Goal: Task Accomplishment & Management: Complete application form

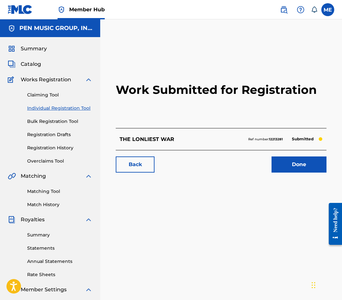
click at [72, 108] on link "Individual Registration Tool" at bounding box center [59, 108] width 65 height 7
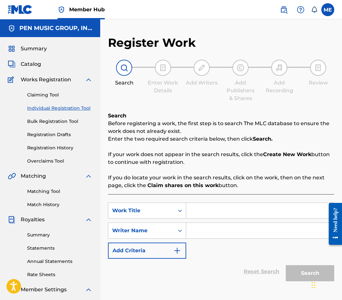
click at [212, 216] on input "Search Form" at bounding box center [260, 210] width 148 height 15
paste input "932385877"
type input "932385877"
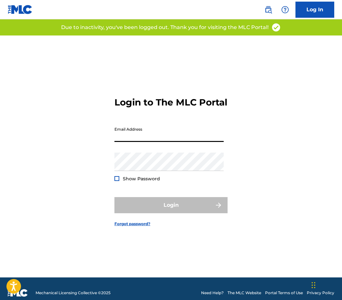
type input "[EMAIL_ADDRESS][DOMAIN_NAME]"
click at [171, 211] on button "Login" at bounding box center [170, 205] width 113 height 16
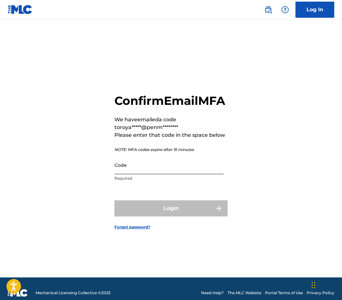
click at [153, 173] on input "Code" at bounding box center [168, 165] width 109 height 18
paste input "275348"
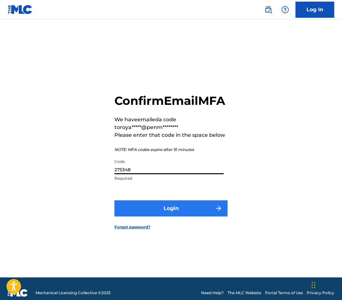
type input "275348"
click at [158, 212] on button "Login" at bounding box center [170, 209] width 113 height 16
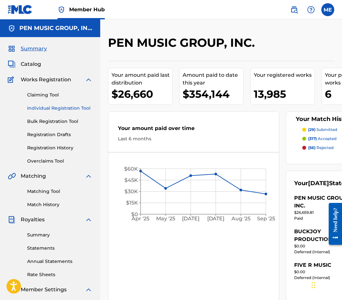
click at [57, 110] on link "Individual Registration Tool" at bounding box center [59, 108] width 65 height 7
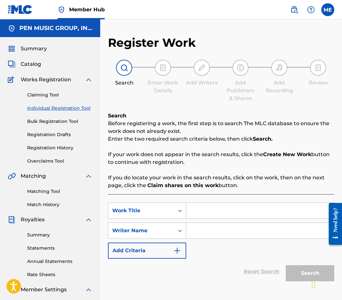
click at [203, 205] on input "Search Form" at bounding box center [260, 210] width 148 height 15
paste input "SPARE ME YOUR ANGELS"
type input "SPARE ME YOUR ANGELS"
click at [204, 229] on input "Search Form" at bounding box center [260, 230] width 148 height 15
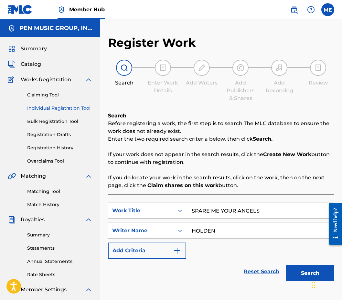
type input "HOLDEN"
click at [310, 274] on button "Search" at bounding box center [309, 273] width 48 height 16
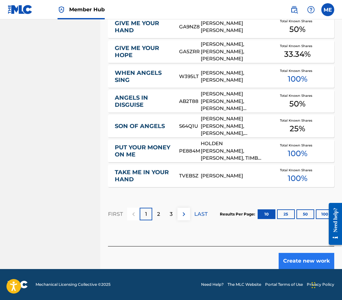
click at [295, 263] on button "Create new work" at bounding box center [306, 261] width 56 height 16
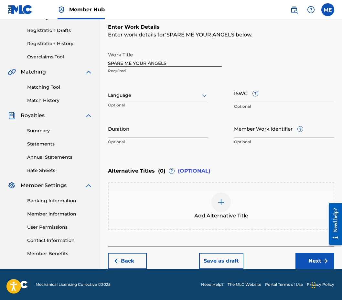
scroll to position [104, 0]
click at [154, 140] on p "Optional" at bounding box center [158, 142] width 100 height 6
click at [150, 131] on input "Duration" at bounding box center [158, 128] width 100 height 18
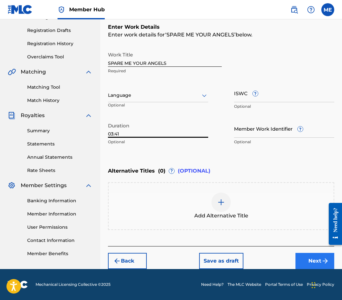
type input "03:41"
click at [313, 257] on button "Next" at bounding box center [314, 261] width 39 height 16
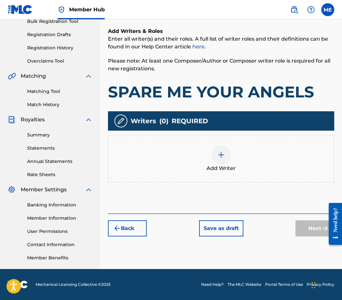
scroll to position [100, 0]
click at [183, 154] on div "Add Writer" at bounding box center [220, 158] width 225 height 27
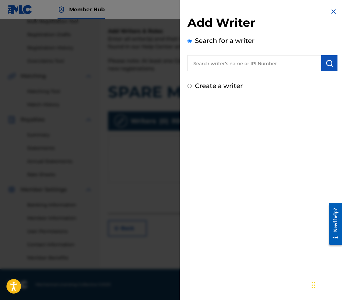
click at [233, 67] on input "text" at bounding box center [254, 63] width 134 height 16
paste input "581514745"
click at [193, 61] on input "581514745" at bounding box center [254, 63] width 134 height 16
type input "00581514745"
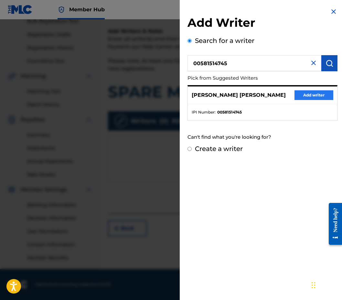
click at [315, 95] on button "Add writer" at bounding box center [313, 95] width 39 height 10
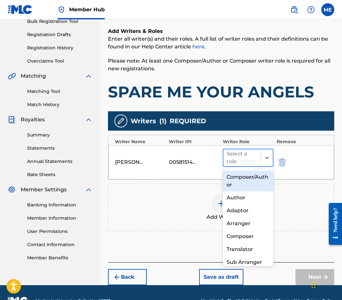
click at [254, 163] on div "Select a role" at bounding box center [241, 157] width 31 height 15
click at [260, 182] on div "Composer/Author" at bounding box center [247, 181] width 51 height 21
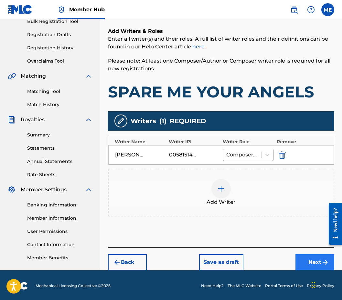
click at [317, 267] on button "Next" at bounding box center [314, 262] width 39 height 16
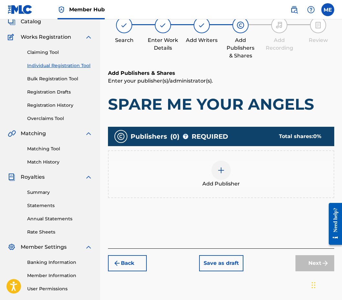
scroll to position [29, 0]
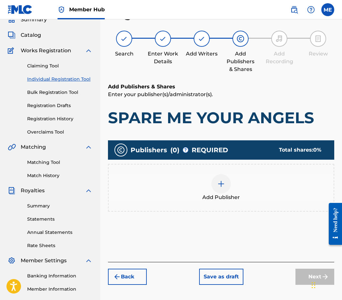
click at [208, 207] on div "Add Publisher" at bounding box center [221, 188] width 226 height 48
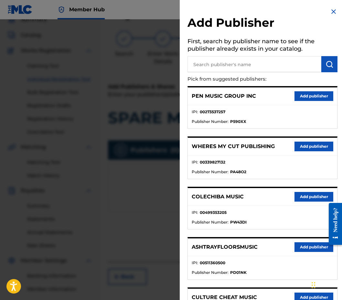
click at [216, 60] on input "text" at bounding box center [254, 64] width 134 height 16
paste input "1201510237"
type input "1201510237"
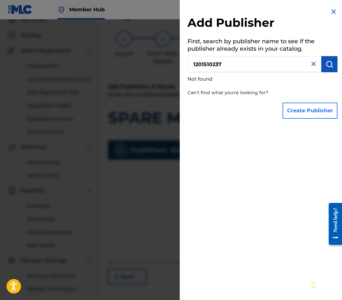
click at [304, 111] on button "Create Publisher" at bounding box center [309, 111] width 55 height 16
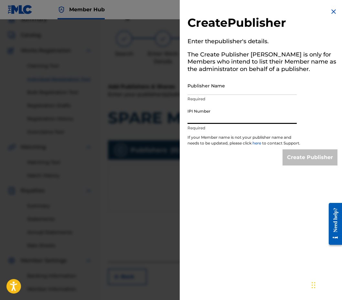
click at [221, 109] on input "IPI Number" at bounding box center [241, 115] width 109 height 18
paste input "1201510237"
type input "1201510237"
click at [210, 92] on input "Publisher Name" at bounding box center [241, 86] width 109 height 18
paste input "TALL POPPY MUSIC"
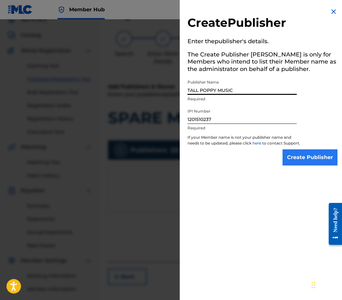
type input "TALL POPPY MUSIC"
click at [303, 159] on input "Create Publisher" at bounding box center [309, 158] width 55 height 16
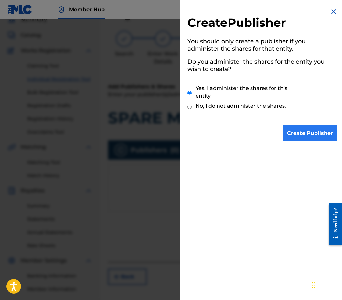
click at [303, 139] on input "Create Publisher" at bounding box center [309, 133] width 55 height 16
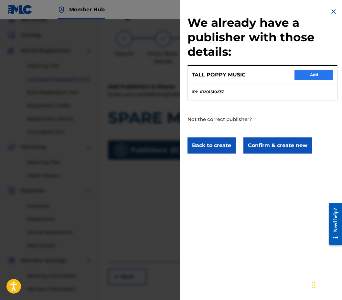
click at [305, 70] on button "Add" at bounding box center [313, 75] width 39 height 10
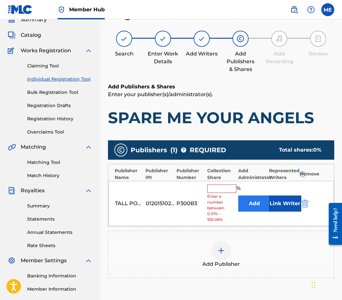
click at [247, 207] on button "Add" at bounding box center [254, 204] width 32 height 16
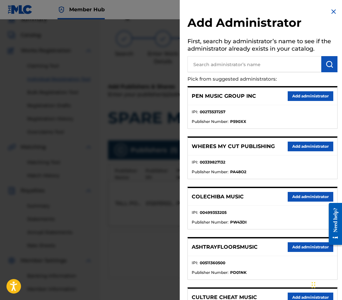
click at [266, 61] on input "text" at bounding box center [254, 64] width 134 height 16
type input "PENSIVE"
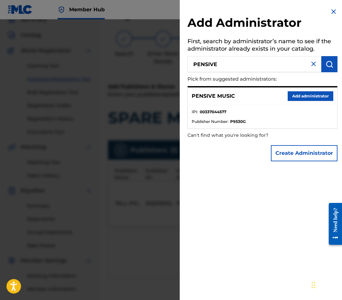
click at [300, 106] on ul "IPI : 00337044577 Publisher Number : P9530G" at bounding box center [262, 116] width 149 height 23
click at [298, 90] on div "PENSIVE MUSIC Add administrator" at bounding box center [262, 97] width 149 height 18
click at [298, 91] on button "Add administrator" at bounding box center [310, 96] width 46 height 10
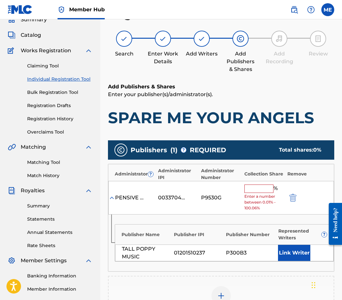
click at [259, 189] on input "text" at bounding box center [258, 189] width 29 height 8
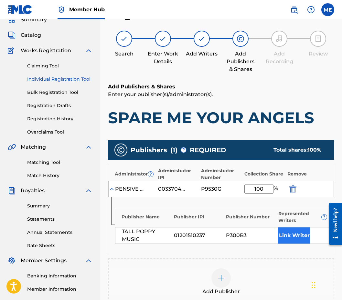
type input "100"
click at [283, 232] on button "Link Writer" at bounding box center [294, 236] width 32 height 16
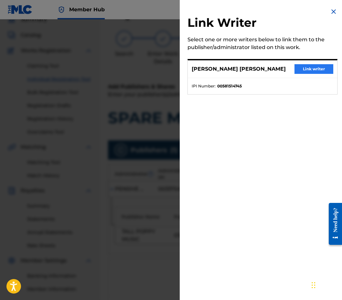
click at [316, 72] on button "Link writer" at bounding box center [313, 69] width 39 height 10
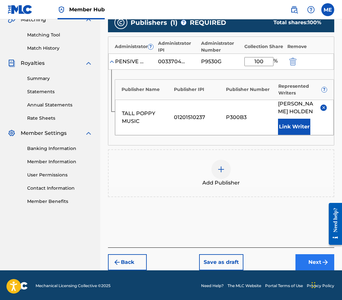
click at [305, 263] on button "Next" at bounding box center [314, 262] width 39 height 16
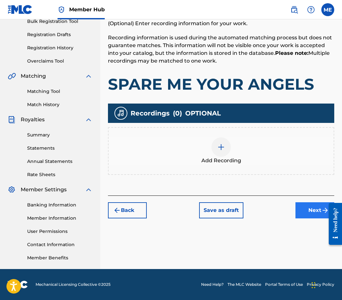
click at [313, 210] on button "Next" at bounding box center [314, 210] width 39 height 16
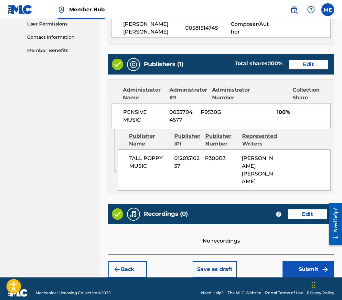
scroll to position [307, 0]
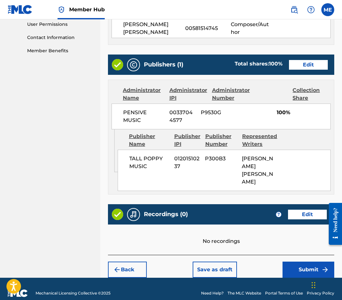
click at [296, 255] on div "Back Save as draft Submit" at bounding box center [221, 266] width 226 height 23
click at [296, 262] on button "Submit" at bounding box center [308, 270] width 52 height 16
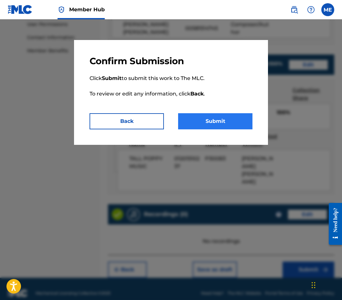
click at [212, 118] on button "Submit" at bounding box center [215, 121] width 74 height 16
